Goal: Information Seeking & Learning: Find specific fact

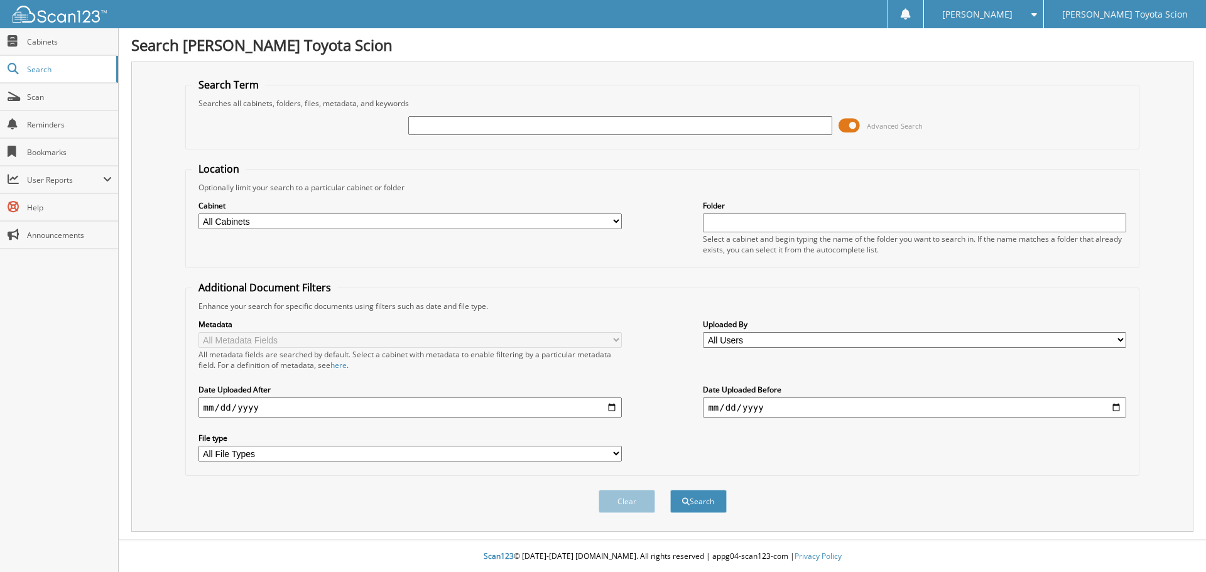
click at [474, 127] on input "text" at bounding box center [619, 125] width 423 height 19
type input "702386"
click at [670, 490] on button "Search" at bounding box center [698, 501] width 57 height 23
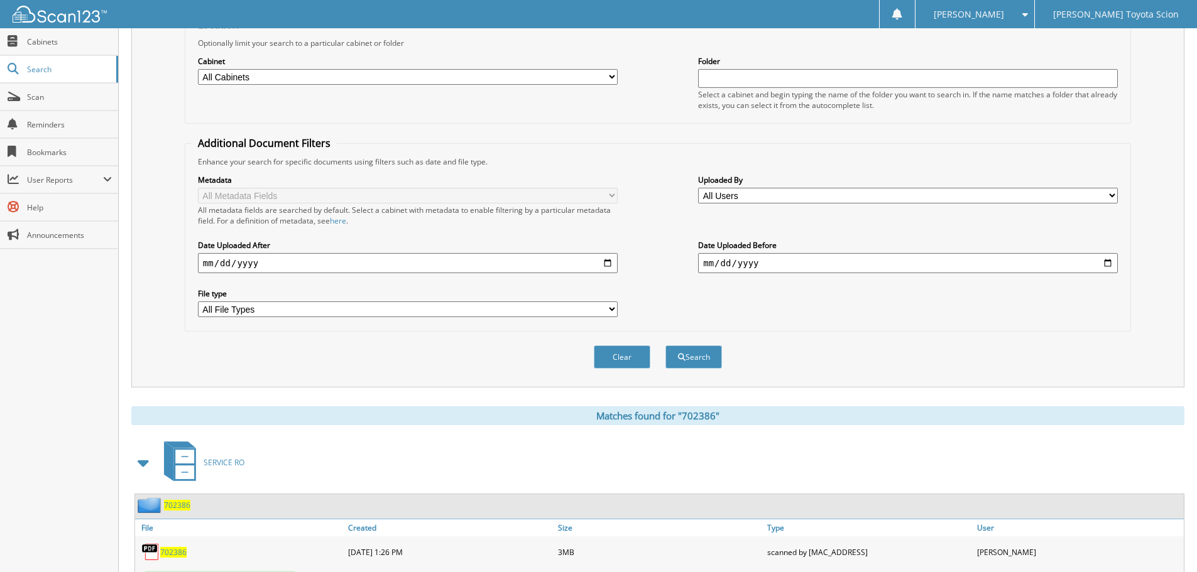
scroll to position [252, 0]
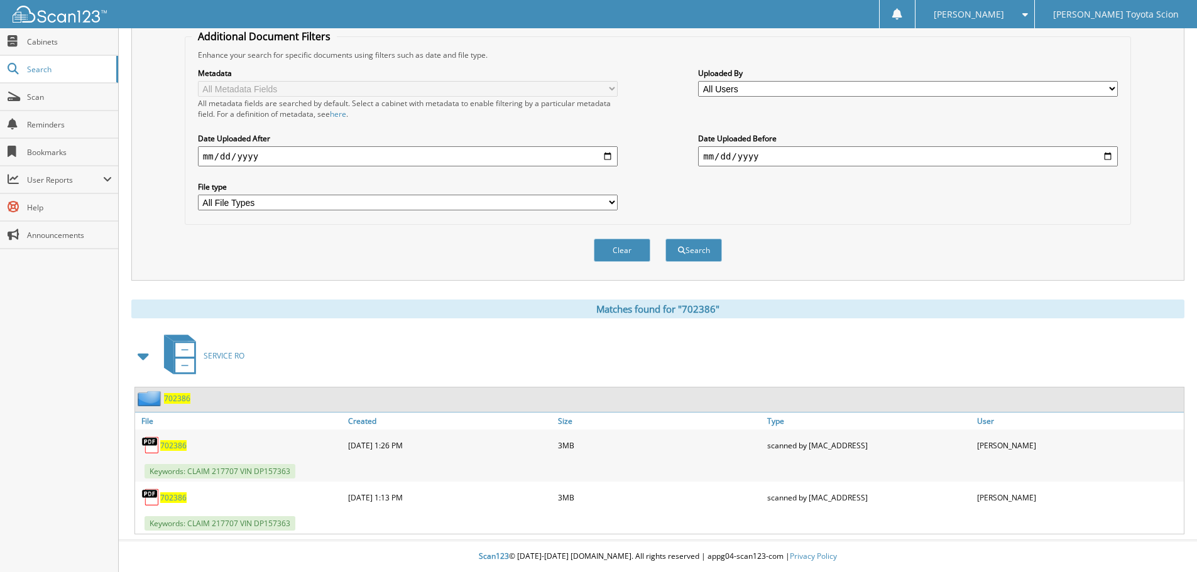
click at [178, 446] on span "702386" at bounding box center [173, 445] width 26 height 11
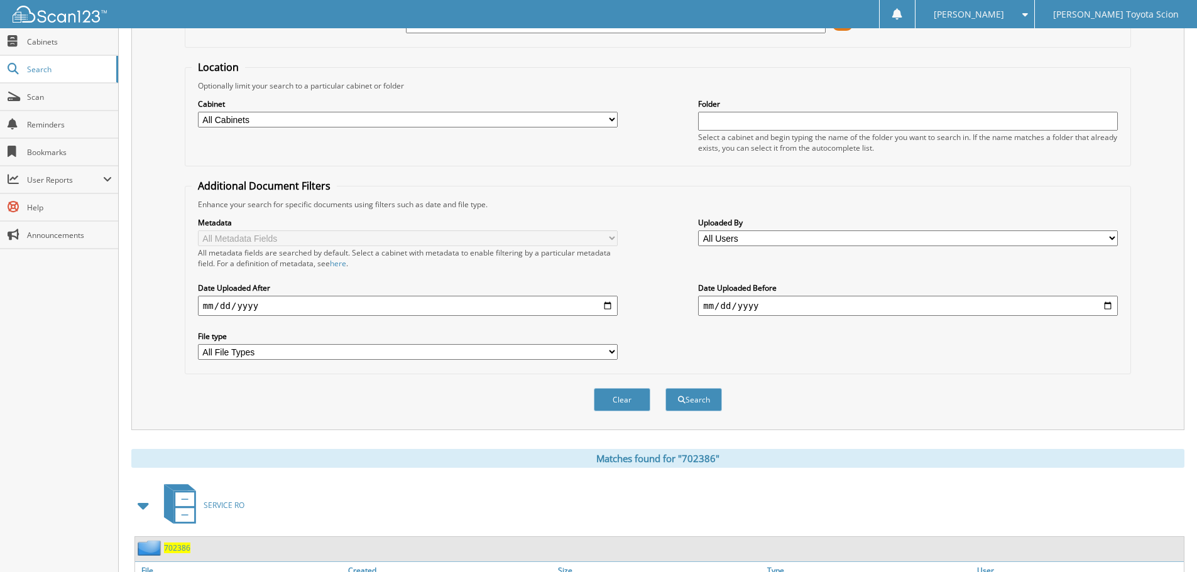
scroll to position [0, 0]
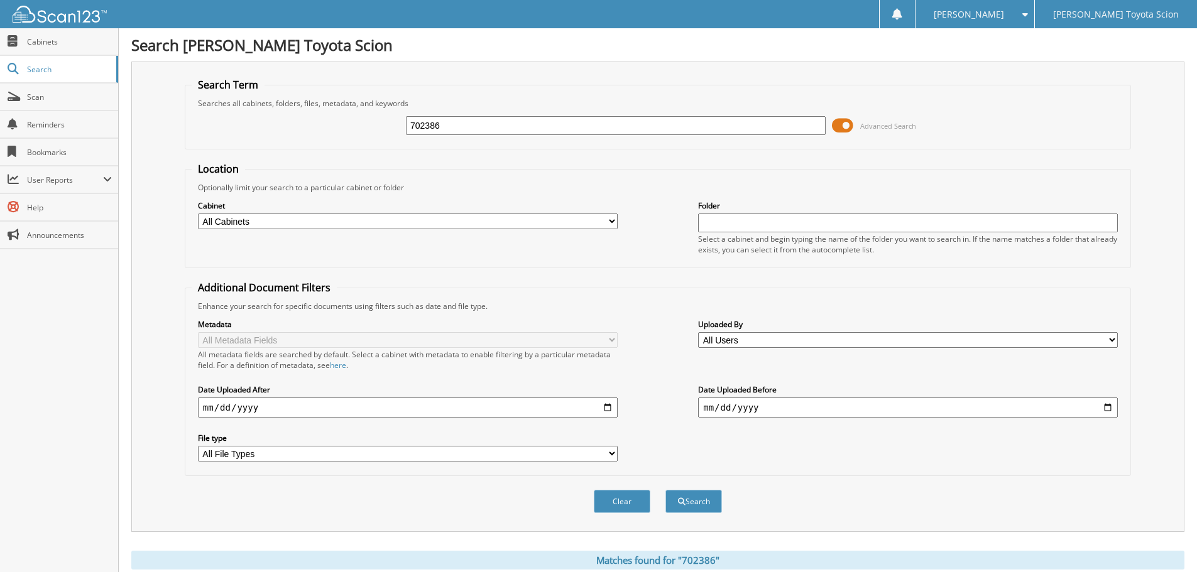
drag, startPoint x: 590, startPoint y: 127, endPoint x: 332, endPoint y: 103, distance: 258.7
click at [337, 107] on fieldset "Search Term Searches all cabinets, folders, files, metadata, and keywords 70238…" at bounding box center [658, 114] width 946 height 72
type input "694558"
click at [665, 490] on button "Search" at bounding box center [693, 501] width 57 height 23
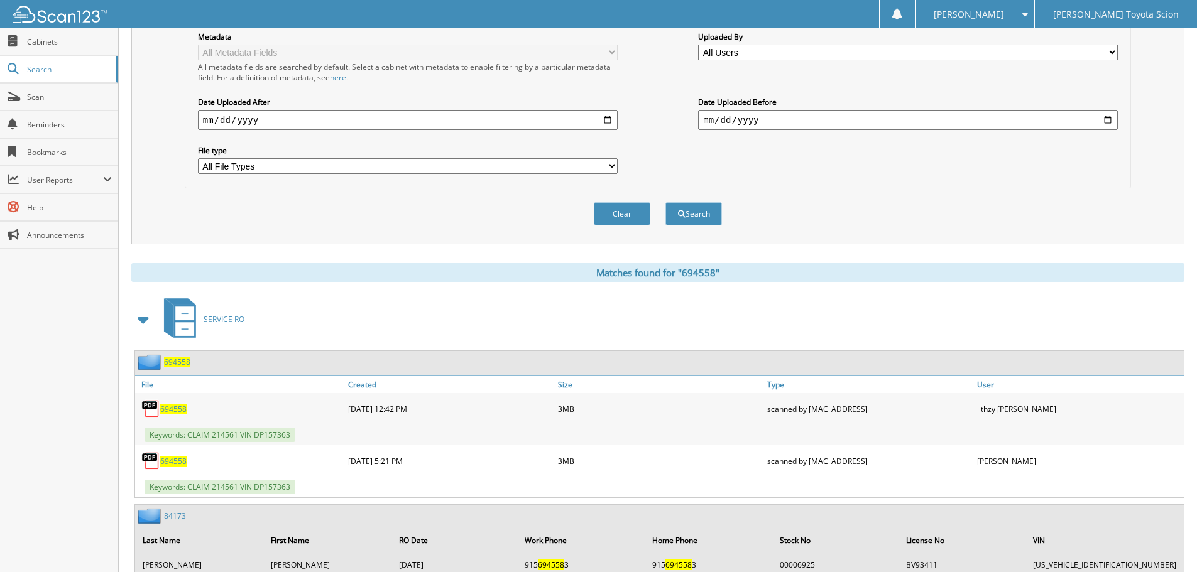
scroll to position [334, 0]
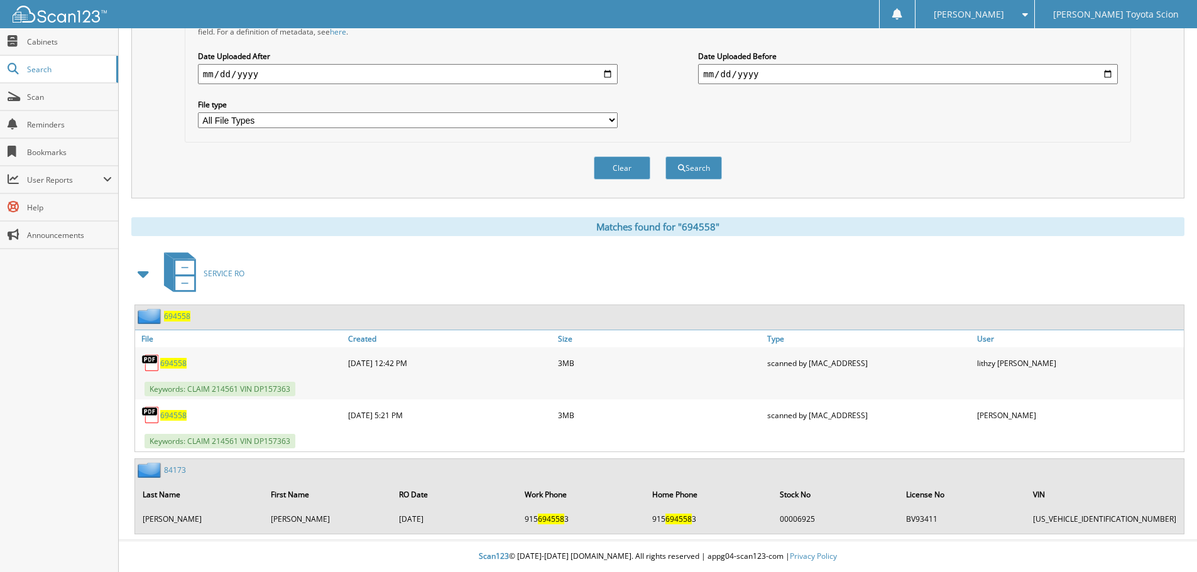
click at [178, 362] on span "694558" at bounding box center [173, 363] width 26 height 11
